Goal: Book appointment/travel/reservation

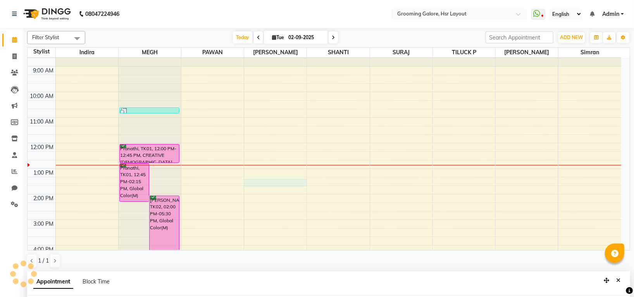
select select "45585"
select select "795"
select select "tentative"
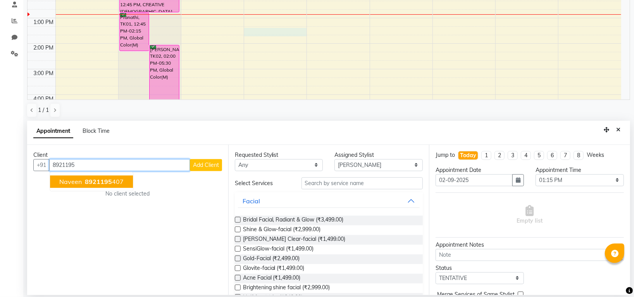
click at [90, 180] on span "8921195" at bounding box center [98, 182] width 27 height 8
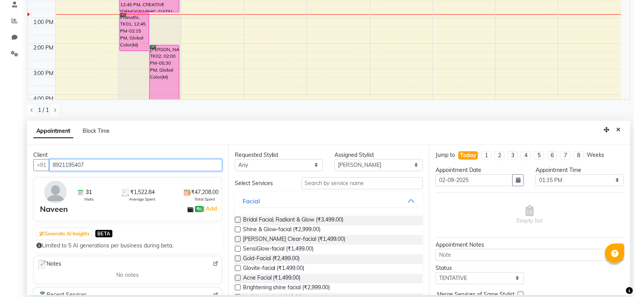
type input "8921195407"
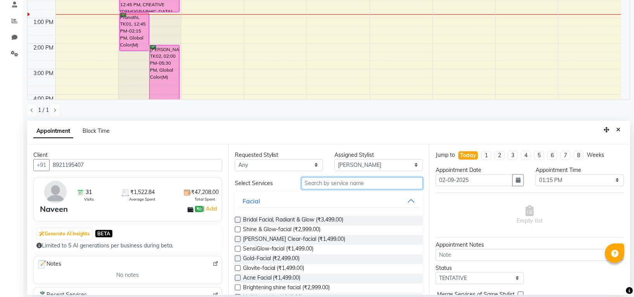
click at [335, 187] on input "text" at bounding box center [363, 184] width 122 height 12
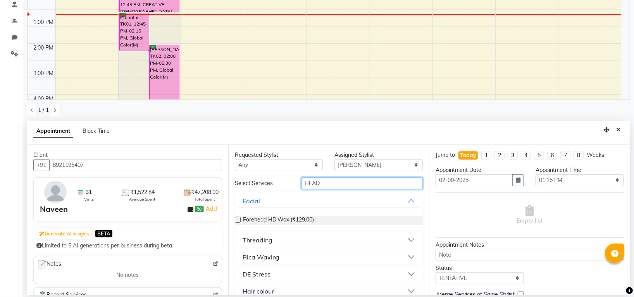
type input "HEAD"
click at [268, 275] on div "DE Stress" at bounding box center [257, 274] width 28 height 9
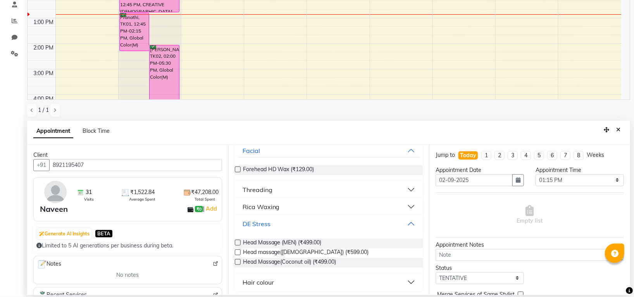
scroll to position [51, 0]
click at [238, 238] on div "Head Massage (MEN) (₹499.00)" at bounding box center [329, 243] width 188 height 10
click at [235, 242] on label at bounding box center [238, 242] width 6 height 6
click at [235, 242] on input "checkbox" at bounding box center [237, 242] width 5 height 5
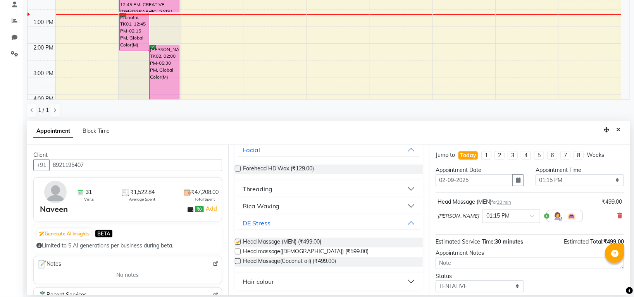
scroll to position [46, 0]
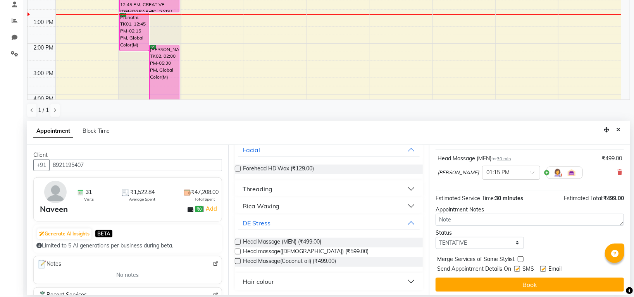
checkbox input "false"
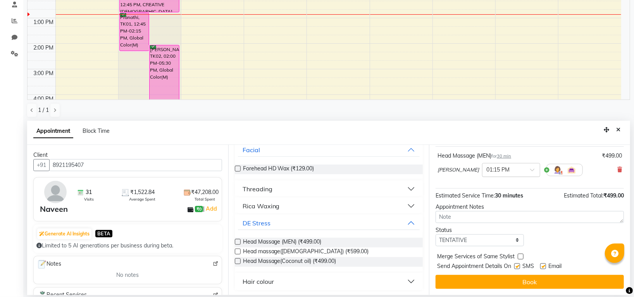
click at [491, 171] on input "text" at bounding box center [504, 170] width 34 height 8
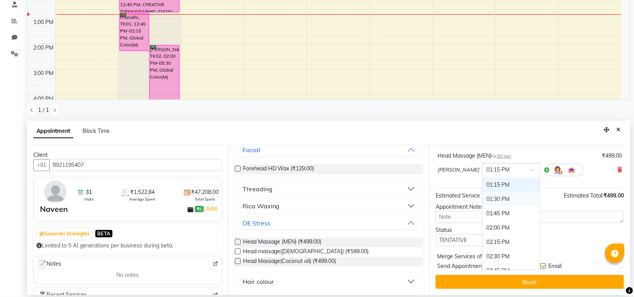
click at [483, 199] on div "01:30 PM" at bounding box center [511, 199] width 57 height 14
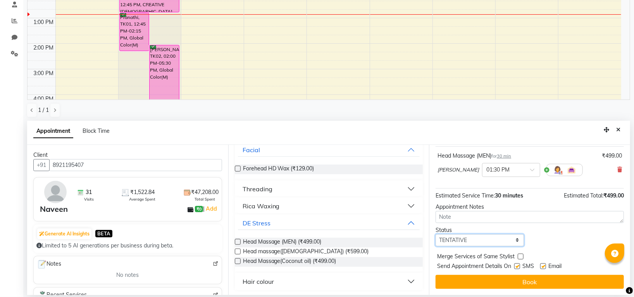
click at [466, 238] on select "Select TENTATIVE CONFIRM CHECK-IN UPCOMING" at bounding box center [480, 241] width 88 height 12
select select "confirm booking"
click at [436, 235] on select "Select TENTATIVE CONFIRM CHECK-IN UPCOMING" at bounding box center [480, 241] width 88 height 12
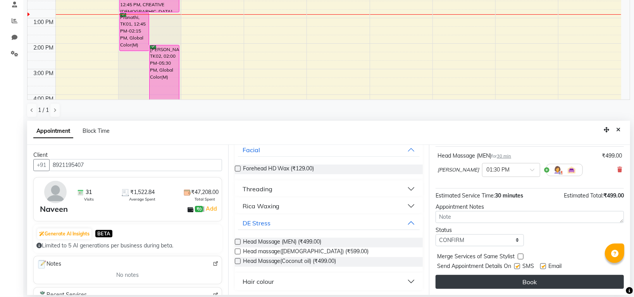
click at [484, 280] on button "Book" at bounding box center [530, 282] width 188 height 14
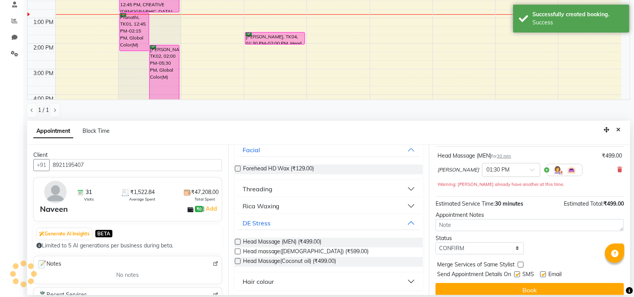
scroll to position [0, 0]
